Goal: Task Accomplishment & Management: Use online tool/utility

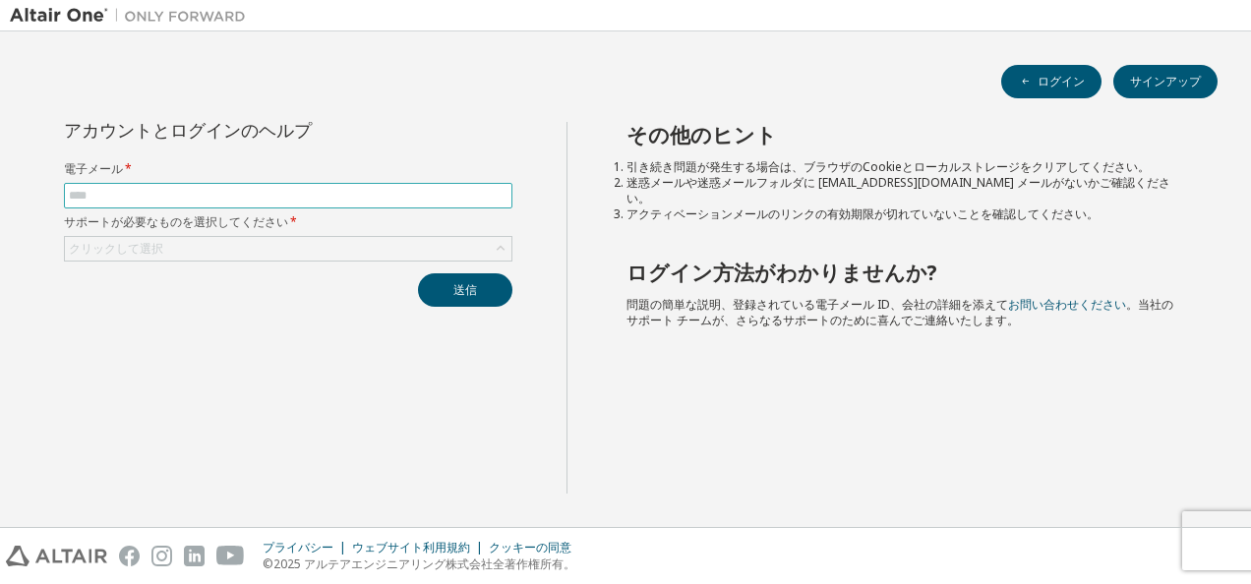
click at [96, 186] on span at bounding box center [288, 196] width 449 height 26
drag, startPoint x: 98, startPoint y: 189, endPoint x: 83, endPoint y: 218, distance: 33.4
click at [98, 191] on input "text" at bounding box center [288, 196] width 439 height 16
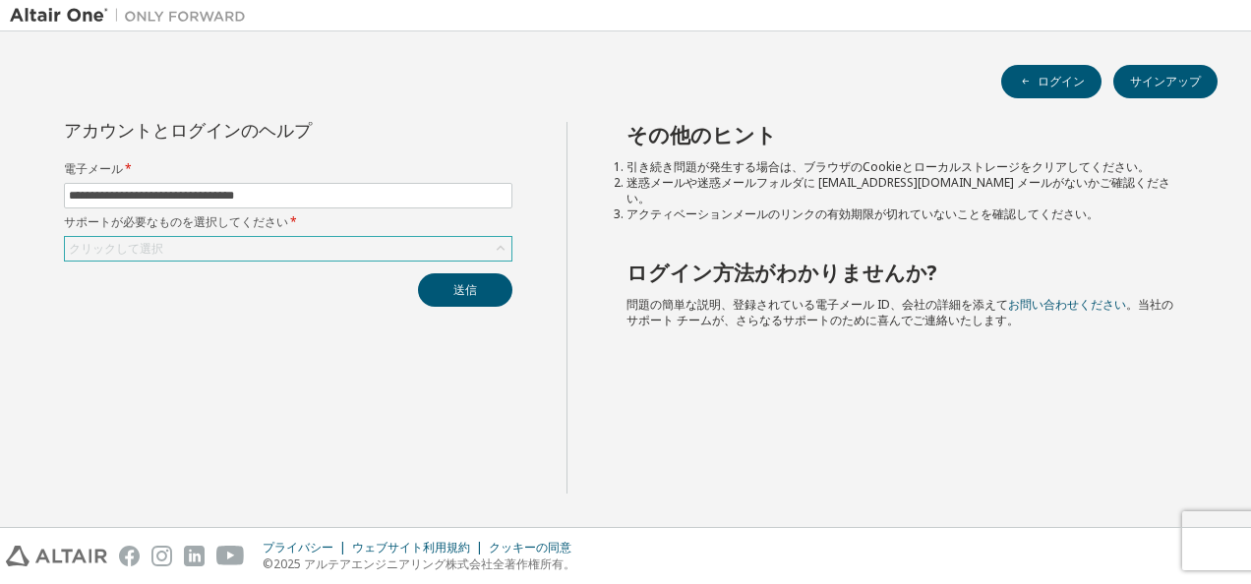
click at [220, 243] on div "クリックして選択" at bounding box center [288, 249] width 447 height 24
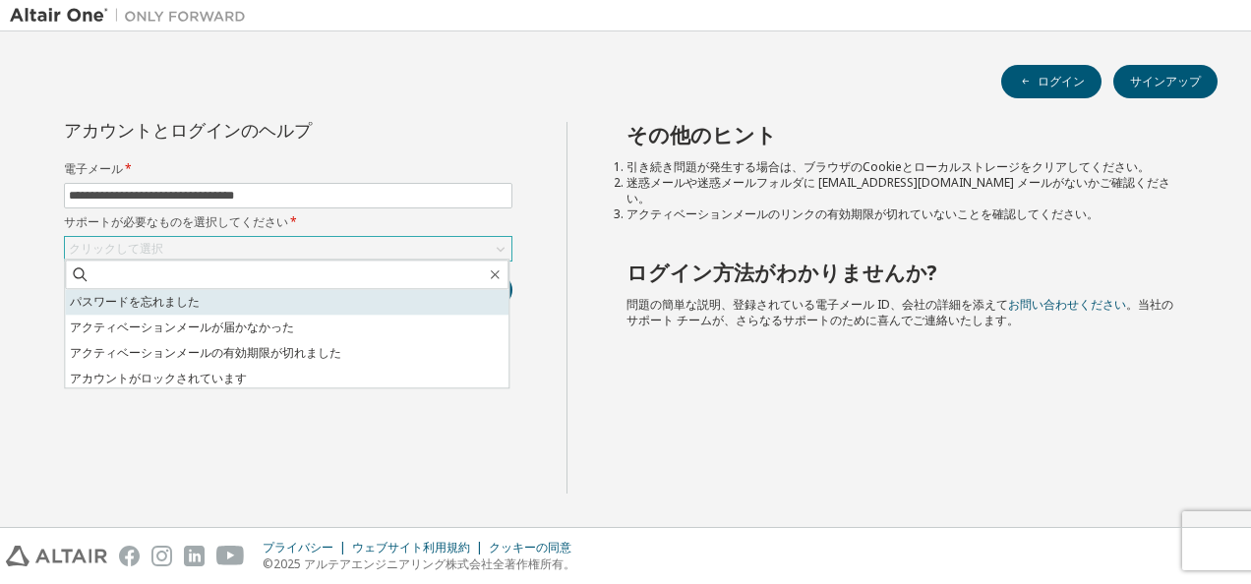
click at [204, 304] on li "パスワードを忘れました" at bounding box center [287, 302] width 444 height 26
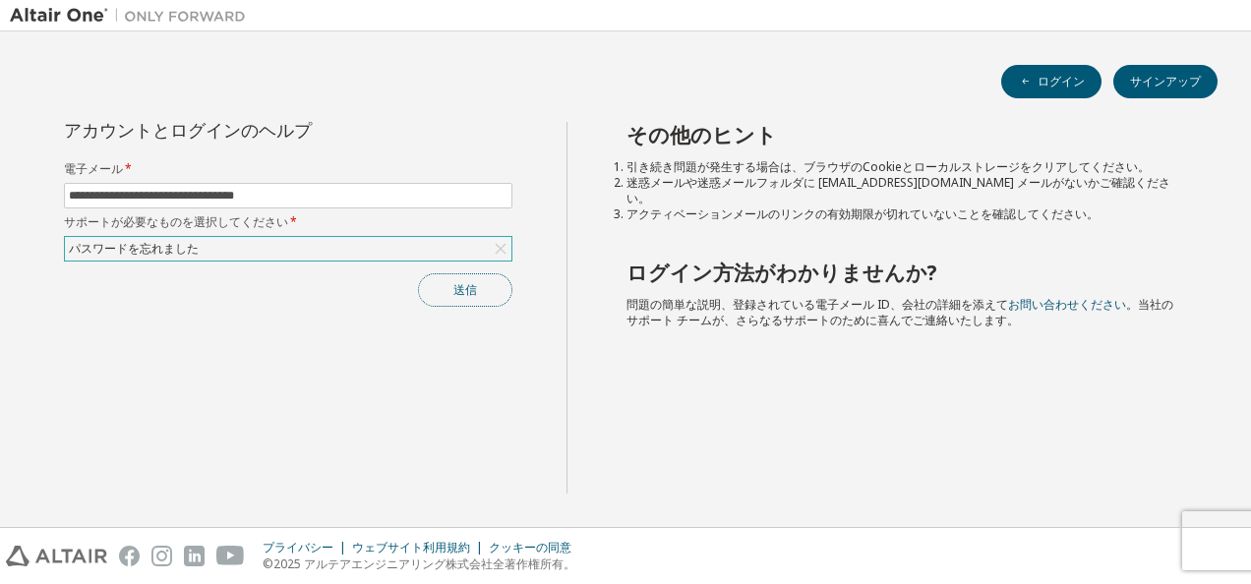
click at [432, 291] on button "送信" at bounding box center [465, 289] width 94 height 33
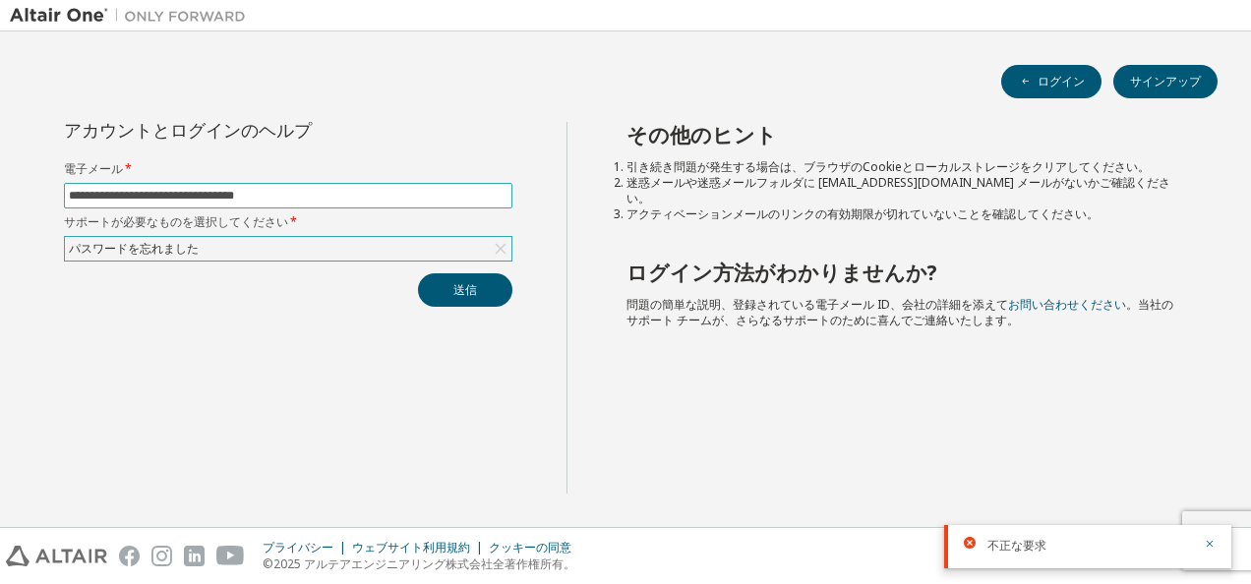
click at [150, 201] on input "**********" at bounding box center [288, 196] width 439 height 16
type input "**********"
drag, startPoint x: 474, startPoint y: 87, endPoint x: 468, endPoint y: 140, distance: 53.4
click at [468, 140] on div "**********" at bounding box center [626, 279] width 1232 height 476
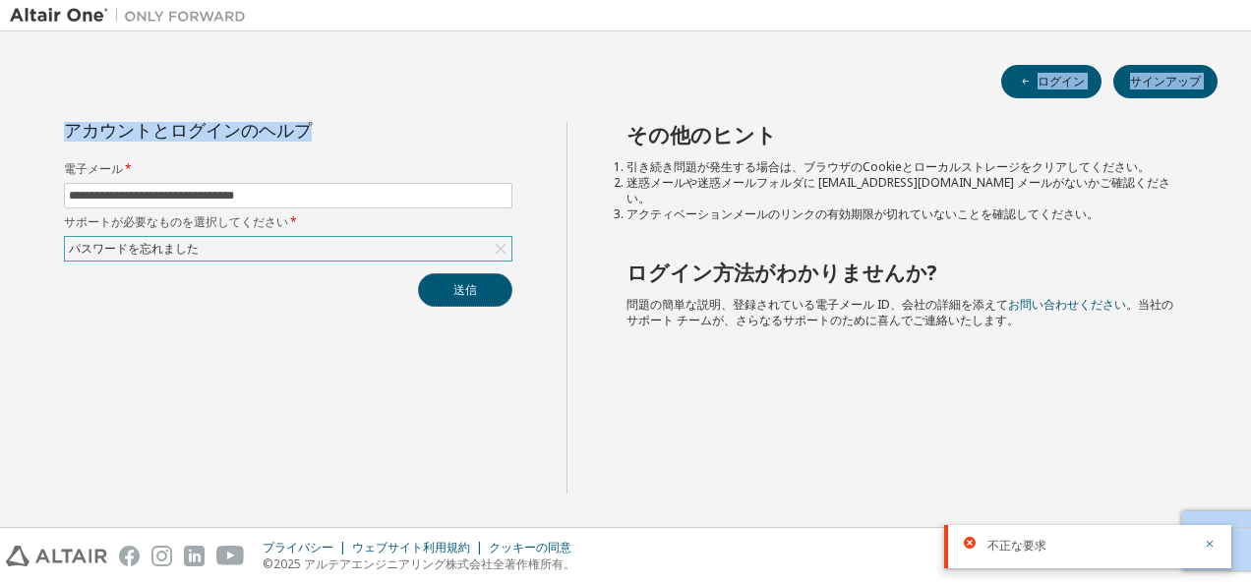
drag, startPoint x: 468, startPoint y: 140, endPoint x: 452, endPoint y: 286, distance: 147.5
click at [452, 286] on button "送信" at bounding box center [465, 289] width 94 height 33
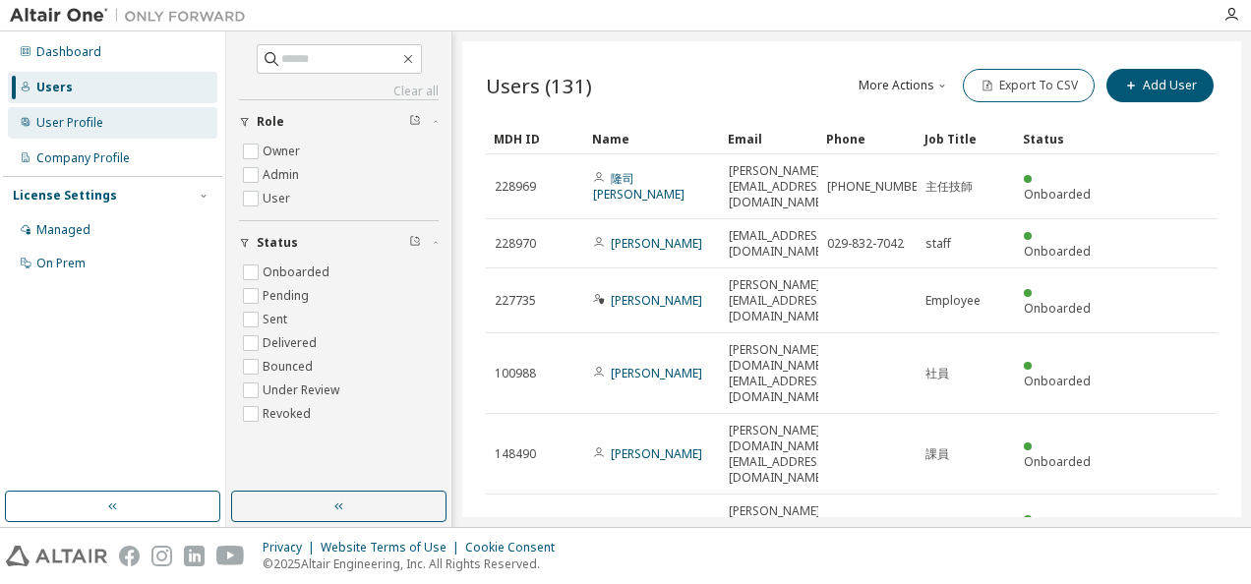
click at [69, 118] on div "User Profile" at bounding box center [69, 123] width 67 height 16
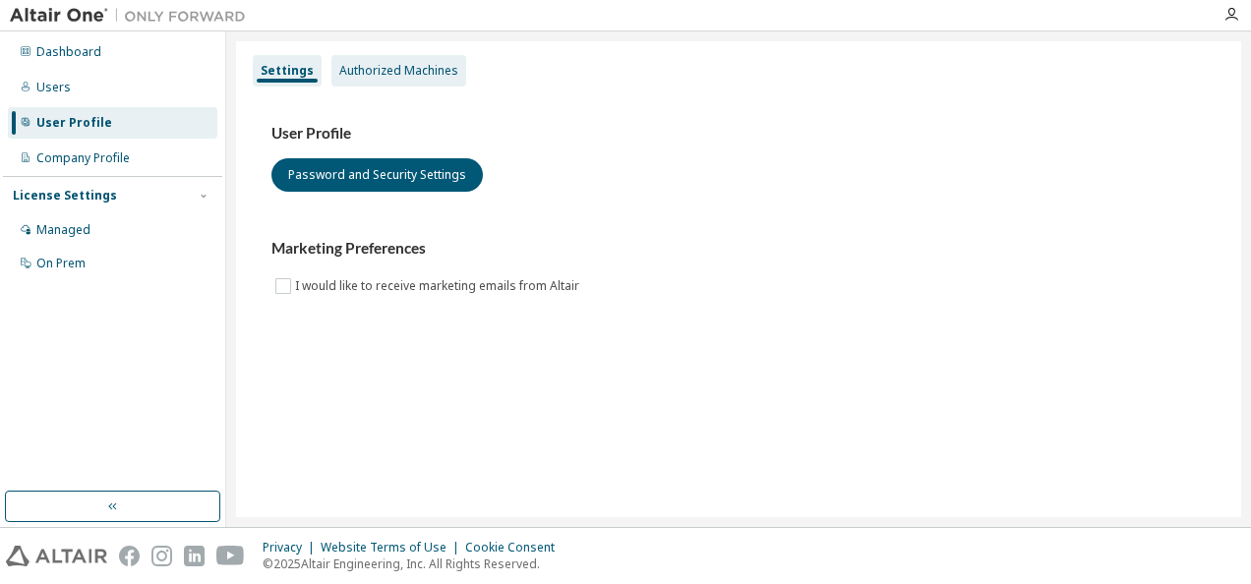
click at [393, 75] on div "Authorized Machines" at bounding box center [398, 71] width 119 height 16
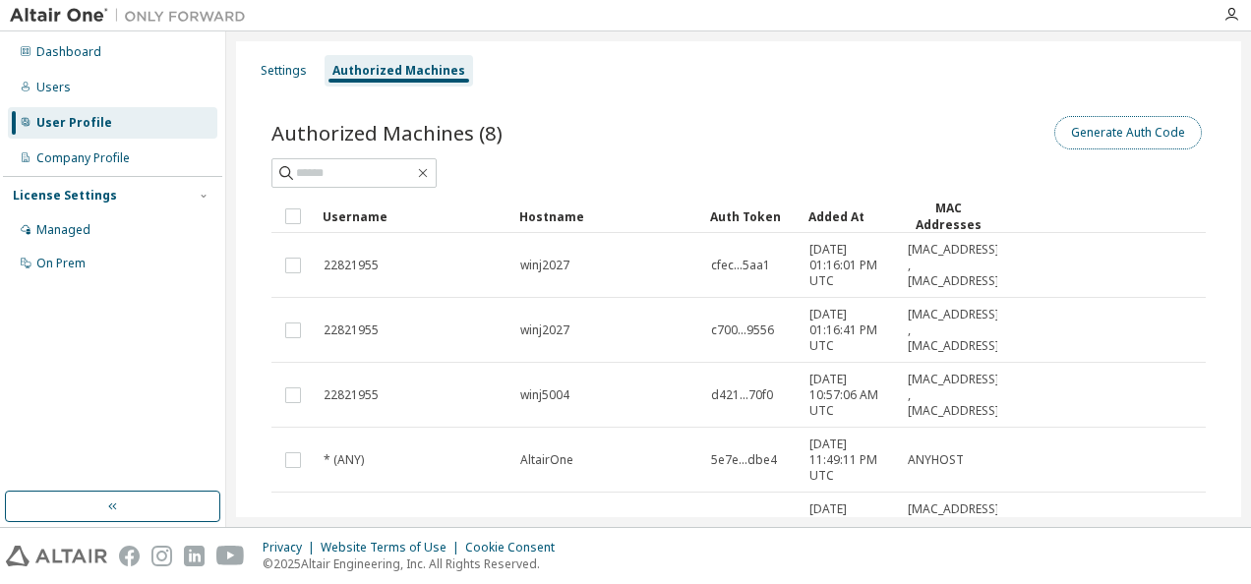
click at [1097, 131] on button "Generate Auth Code" at bounding box center [1129, 132] width 148 height 33
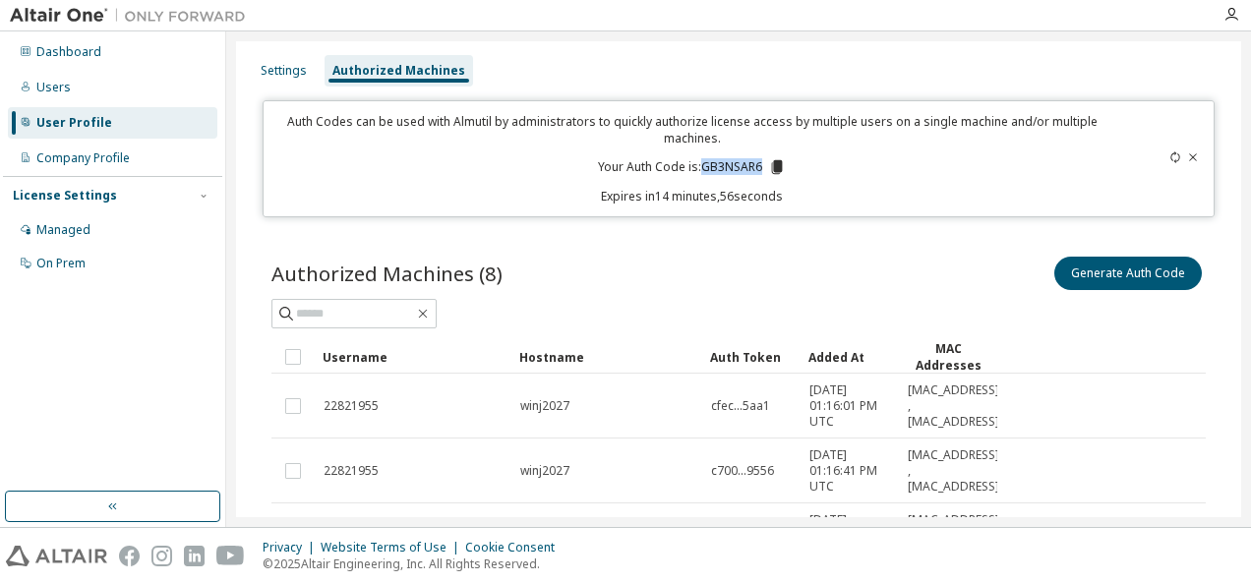
drag, startPoint x: 696, startPoint y: 167, endPoint x: 759, endPoint y: 164, distance: 63.0
click at [759, 164] on p "Your Auth Code is: GB3NSAR6" at bounding box center [692, 167] width 188 height 18
drag, startPoint x: 759, startPoint y: 164, endPoint x: 748, endPoint y: 164, distance: 11.8
copy p "GB3NSAR6"
click at [701, 163] on p "Your Auth Code is: GB3NSAR6" at bounding box center [692, 167] width 188 height 18
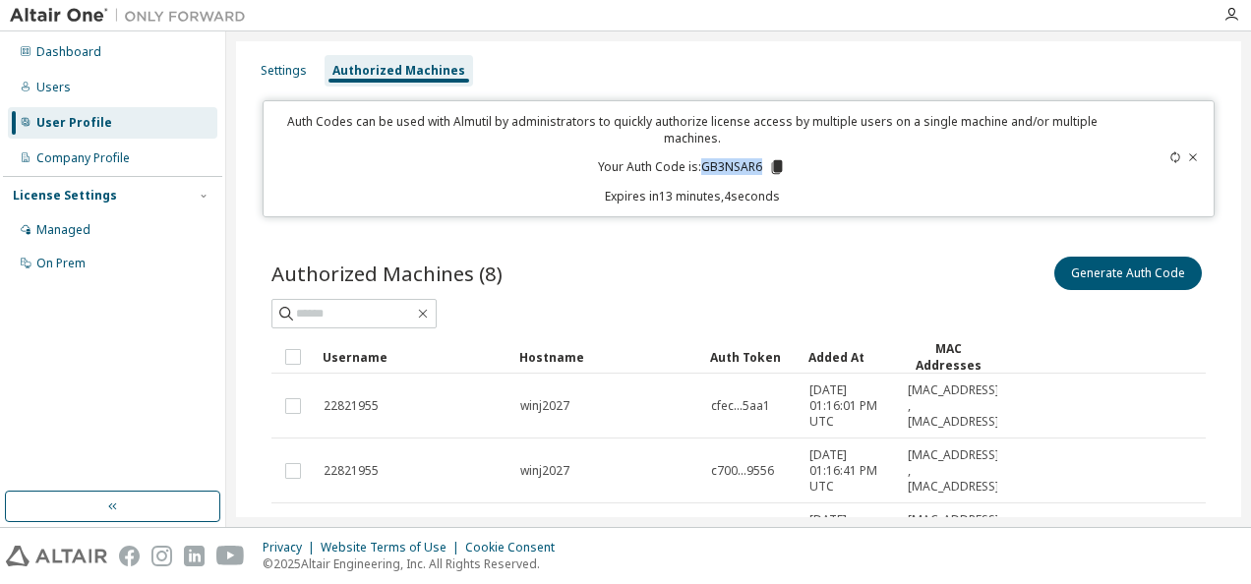
drag, startPoint x: 701, startPoint y: 161, endPoint x: 757, endPoint y: 165, distance: 56.2
click at [757, 165] on p "Your Auth Code is: GB3NSAR6" at bounding box center [692, 167] width 188 height 18
copy p "GB3NSAR6"
